Goal: Check status: Check status

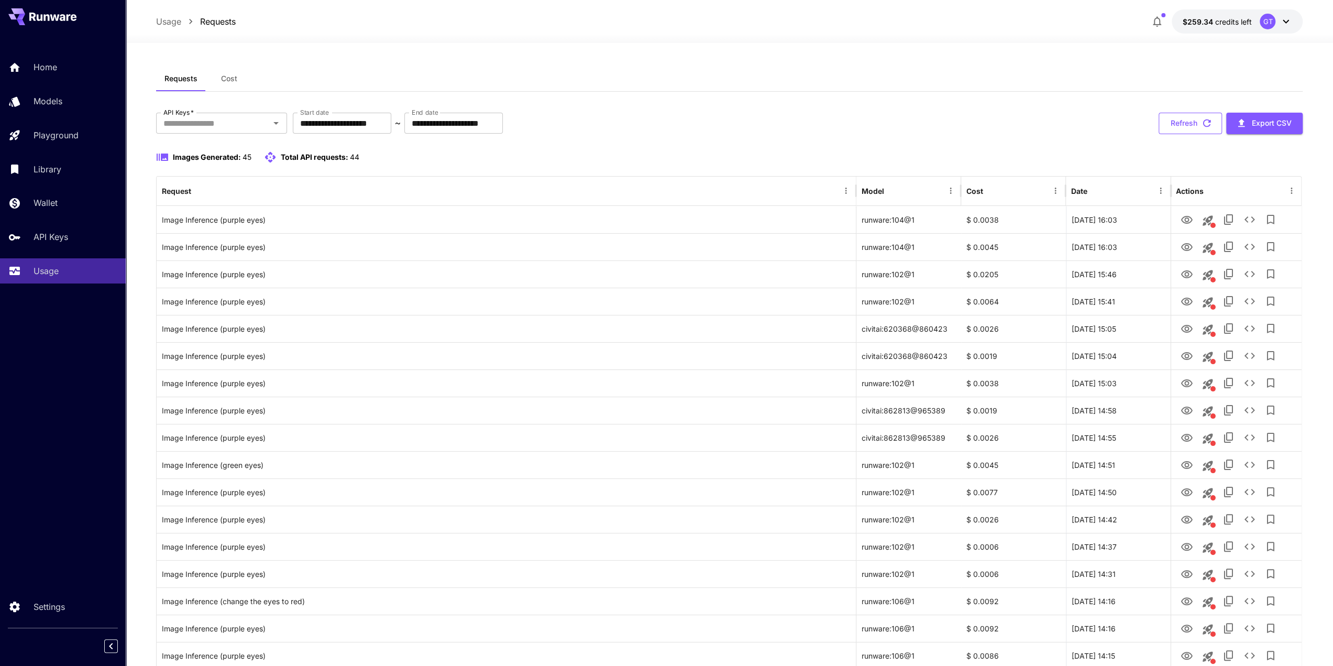
click at [1207, 116] on button "Refresh" at bounding box center [1190, 123] width 63 height 21
click at [1190, 119] on button "Refresh" at bounding box center [1190, 123] width 63 height 21
